Goal: Information Seeking & Learning: Learn about a topic

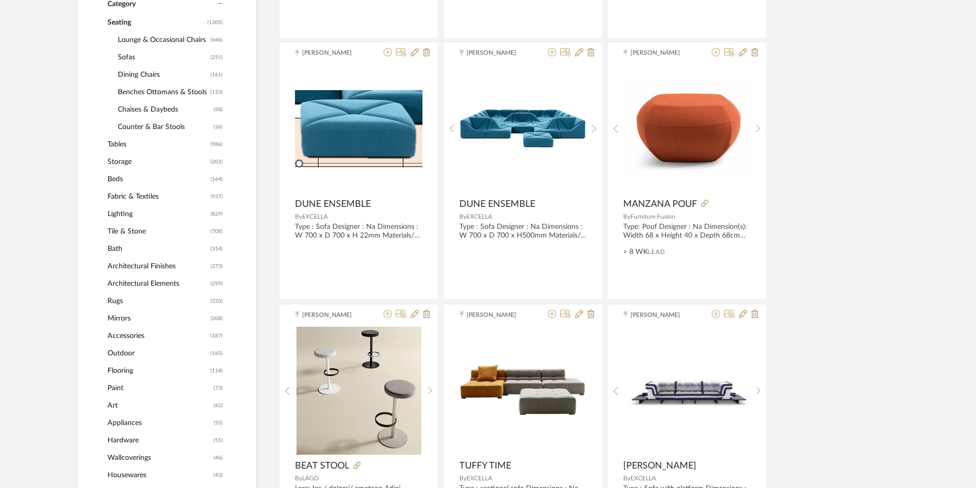
scroll to position [461, 0]
click at [134, 210] on span "Lighting" at bounding box center [157, 213] width 100 height 17
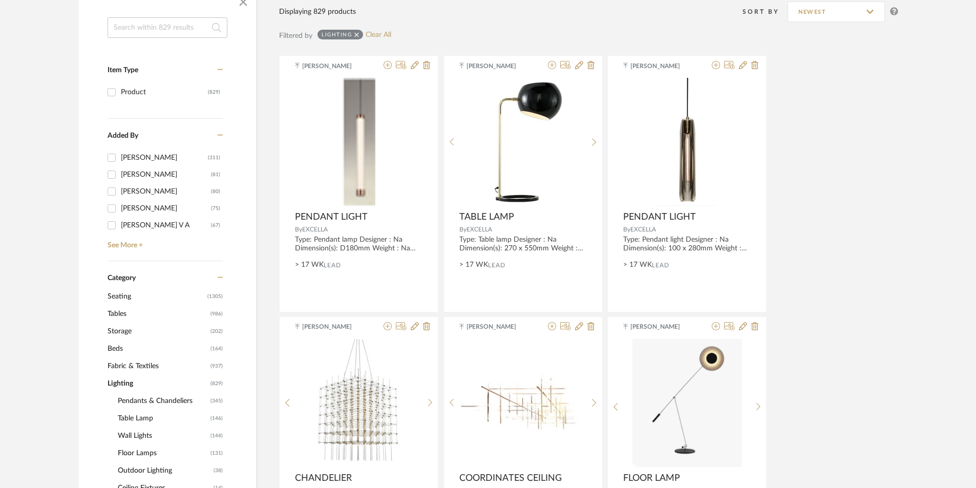
scroll to position [205, 0]
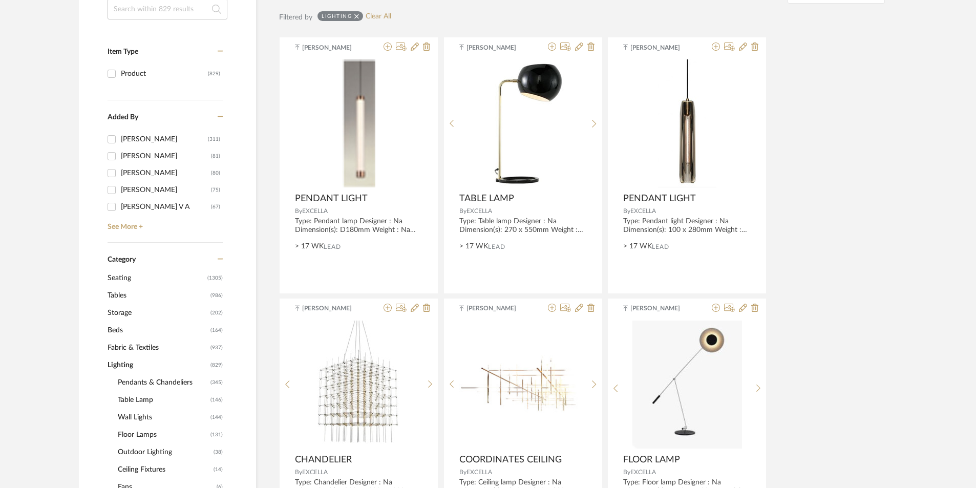
click at [159, 378] on span "Pendants & Chandeliers" at bounding box center [163, 382] width 90 height 17
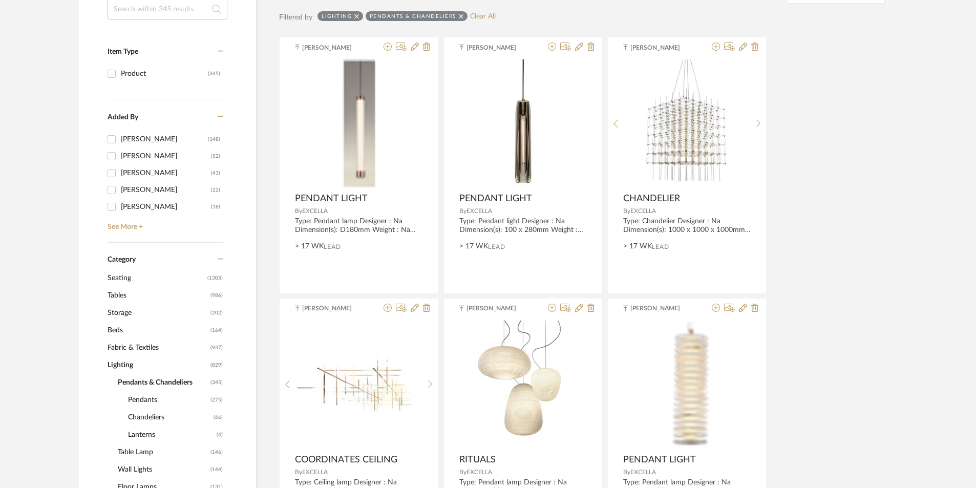
click at [152, 414] on span "Chandeliers" at bounding box center [169, 416] width 83 height 17
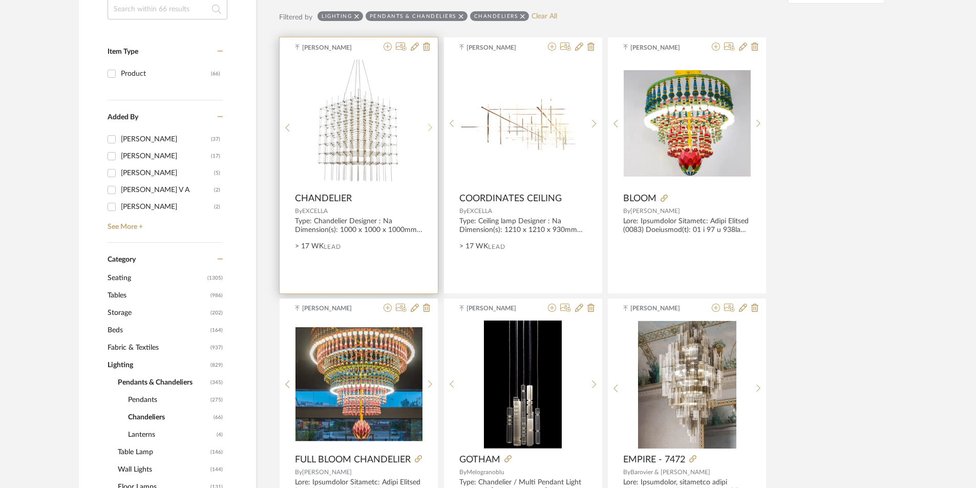
click at [432, 124] on icon at bounding box center [430, 127] width 5 height 9
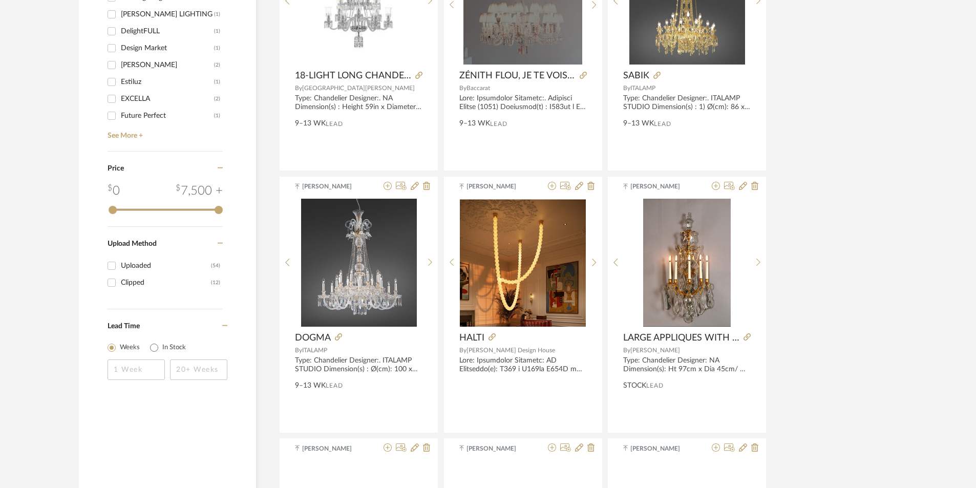
scroll to position [1382, 0]
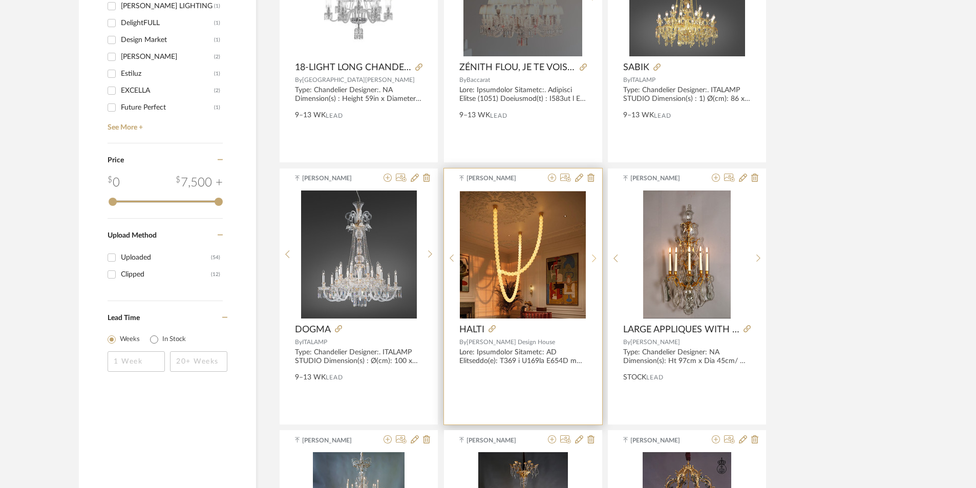
click at [592, 257] on icon at bounding box center [594, 258] width 5 height 9
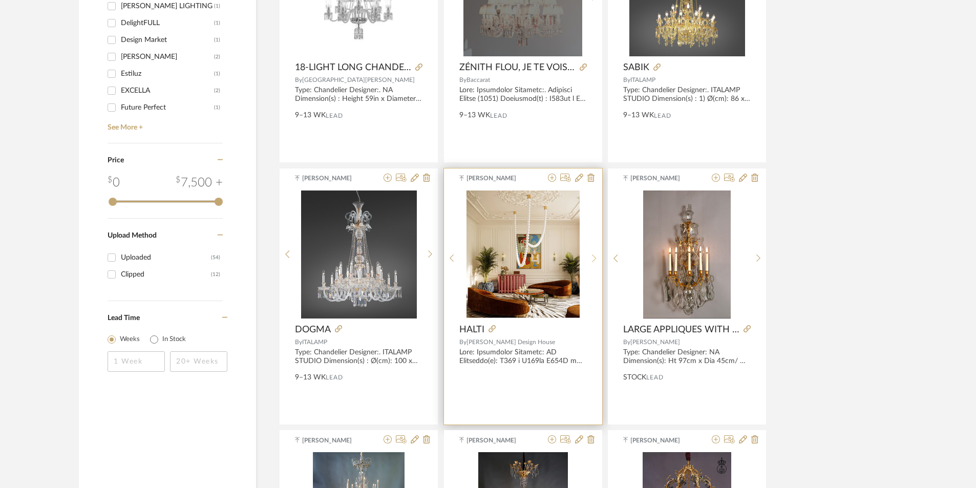
click at [592, 257] on icon at bounding box center [594, 258] width 5 height 9
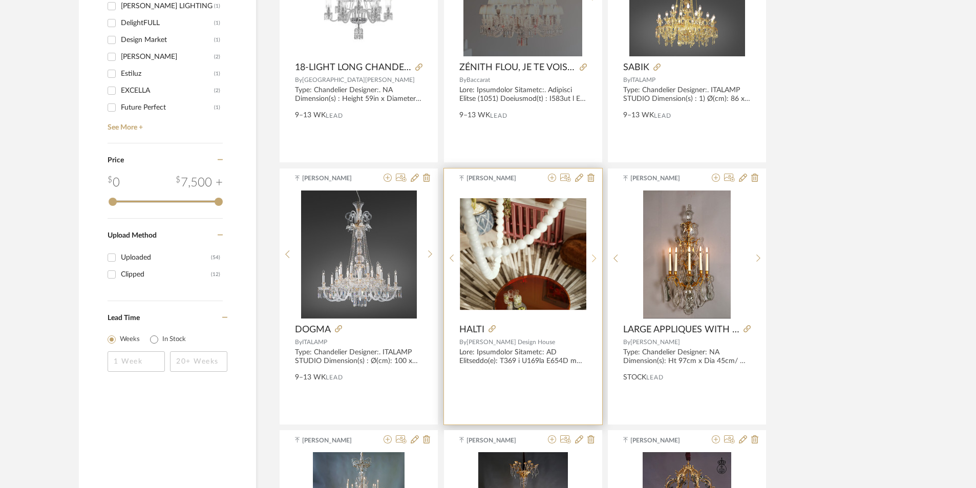
click at [592, 257] on icon at bounding box center [594, 258] width 5 height 9
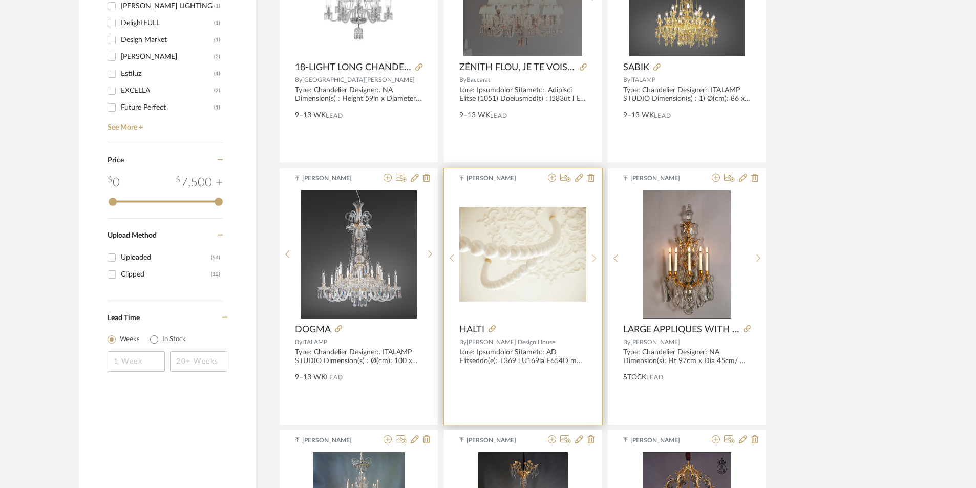
click at [592, 257] on icon at bounding box center [594, 258] width 5 height 9
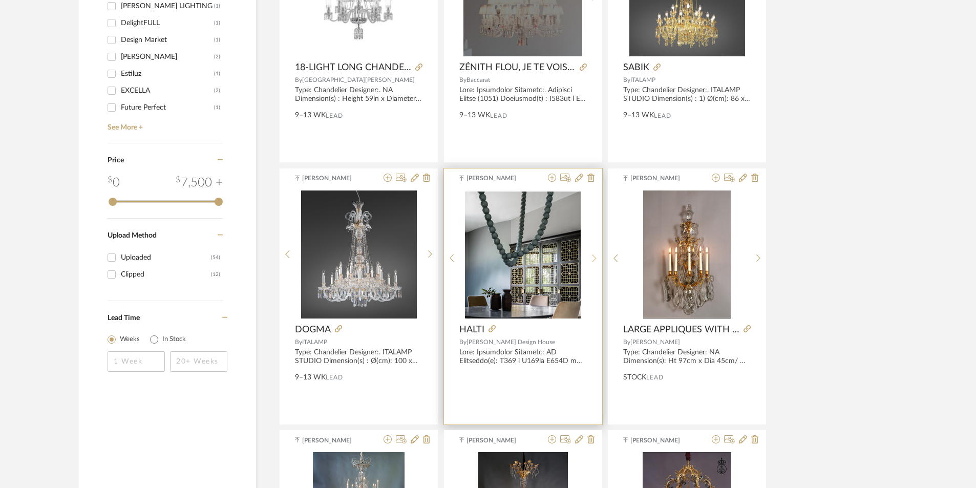
click at [592, 257] on icon at bounding box center [594, 258] width 5 height 9
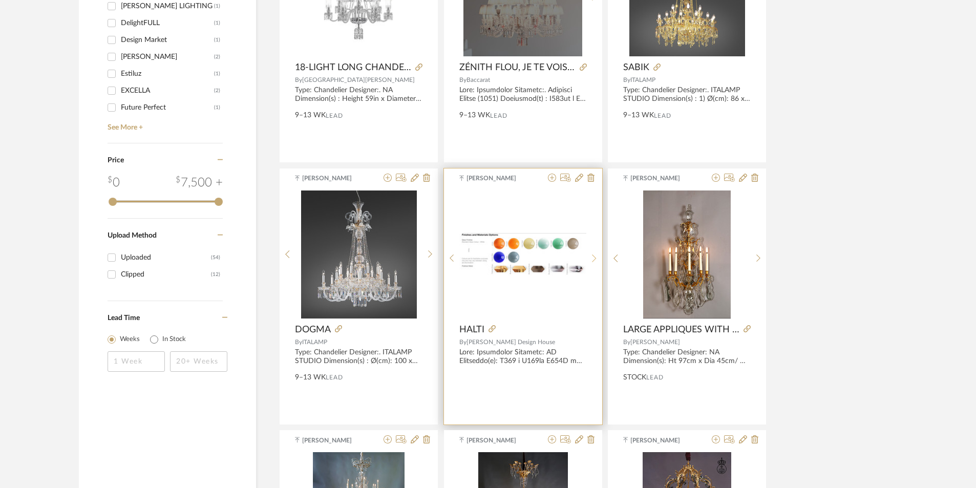
click at [592, 257] on icon at bounding box center [594, 258] width 5 height 9
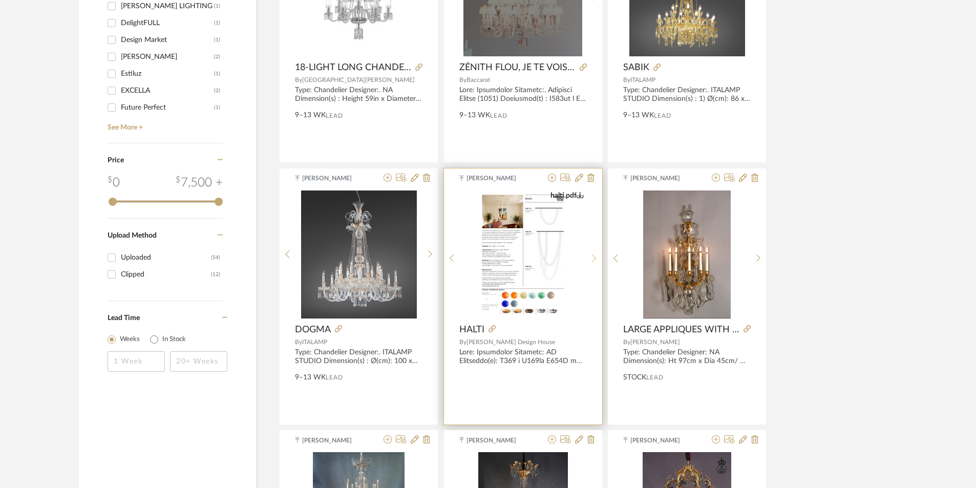
click at [592, 257] on icon at bounding box center [594, 258] width 5 height 9
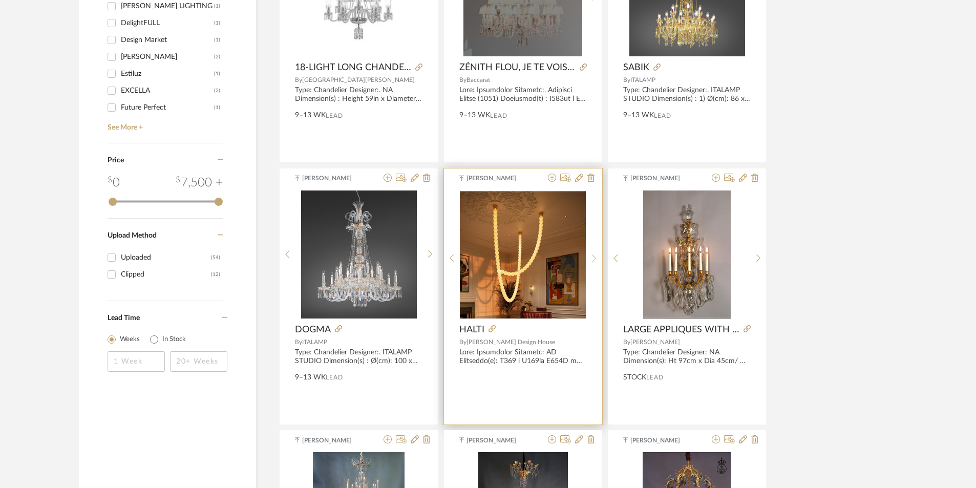
click at [592, 257] on icon at bounding box center [594, 258] width 5 height 9
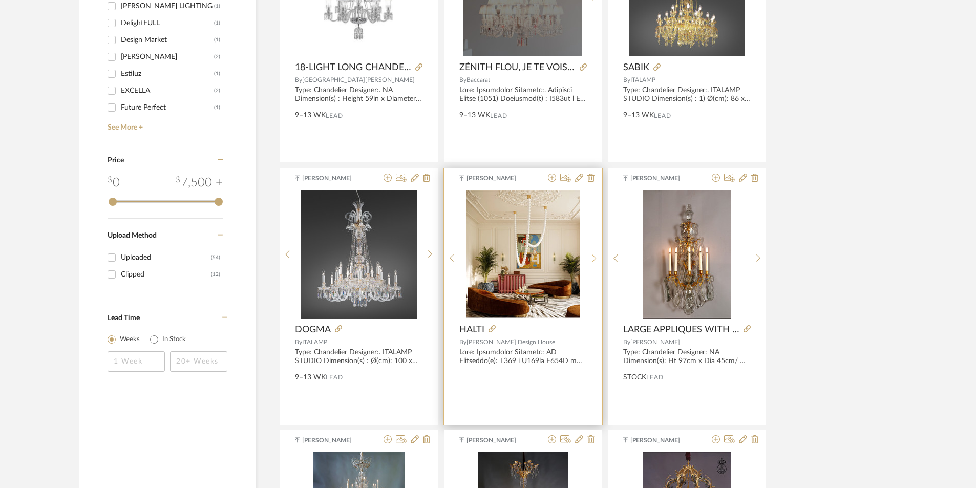
click at [592, 257] on icon at bounding box center [594, 258] width 5 height 9
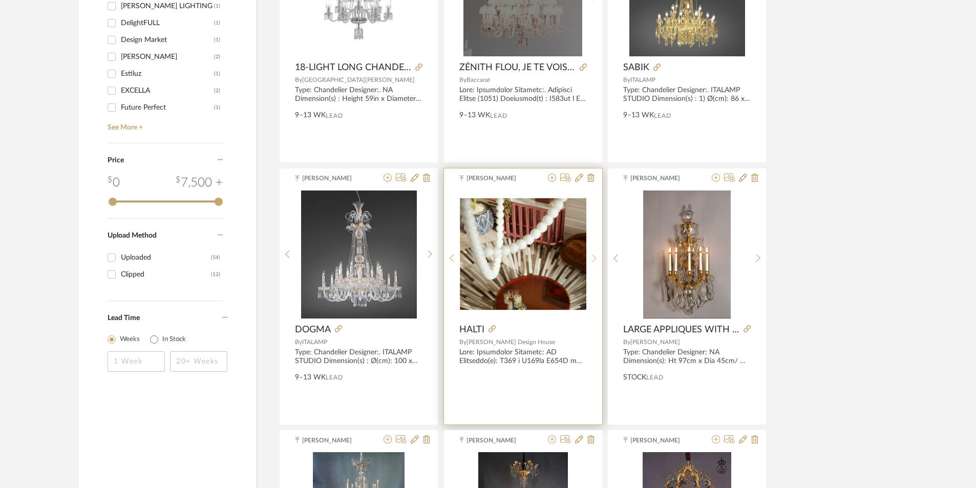
click at [592, 257] on icon at bounding box center [594, 258] width 5 height 9
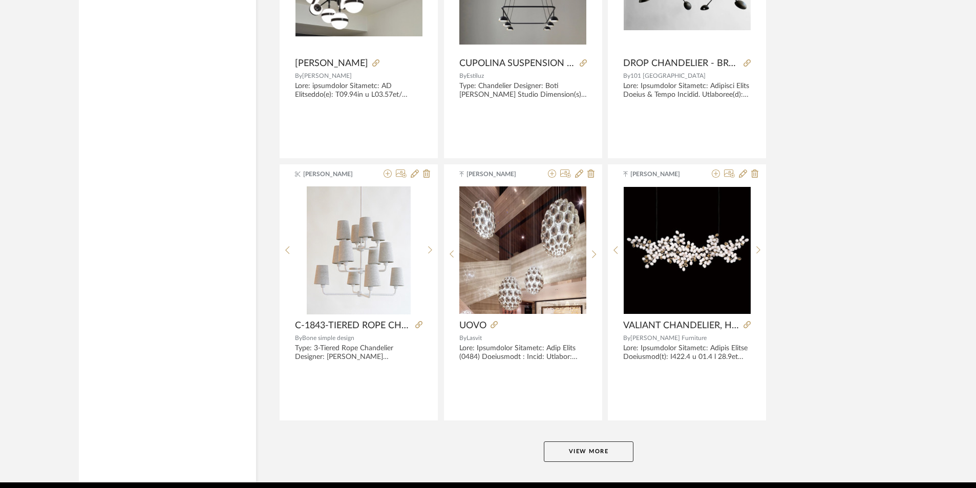
scroll to position [2999, 0]
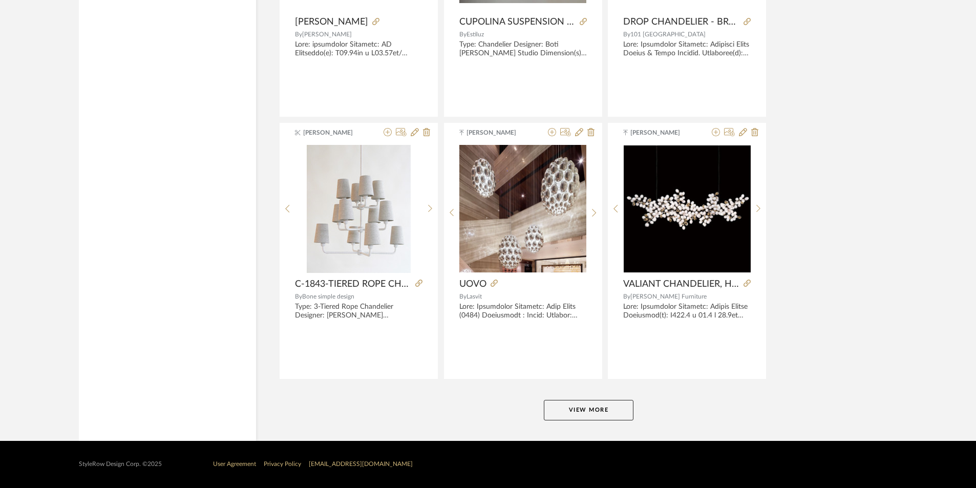
click at [604, 402] on button "View More" at bounding box center [589, 410] width 90 height 20
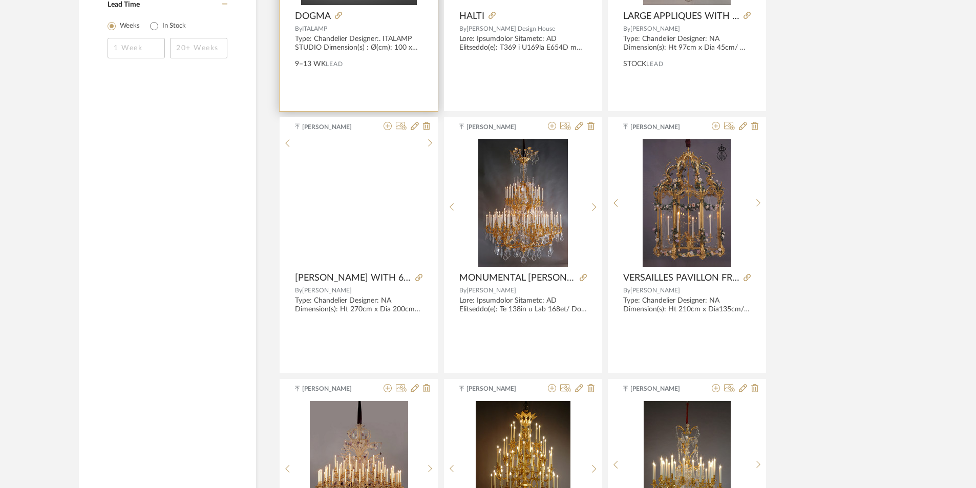
scroll to position [1686, 0]
